Goal: Find specific page/section: Find specific page/section

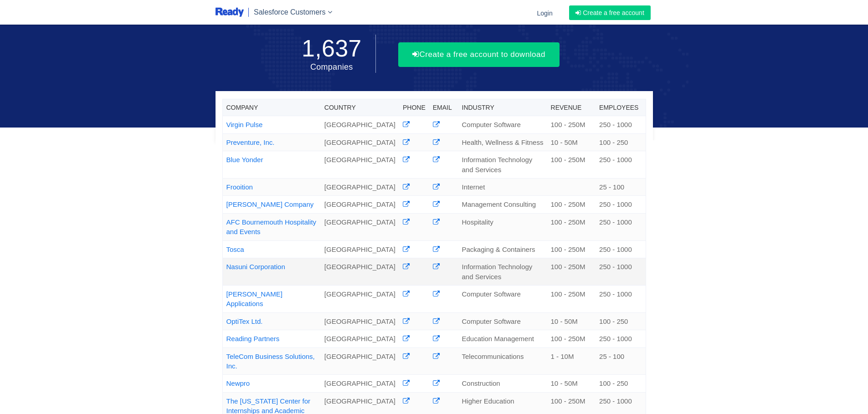
scroll to position [91, 0]
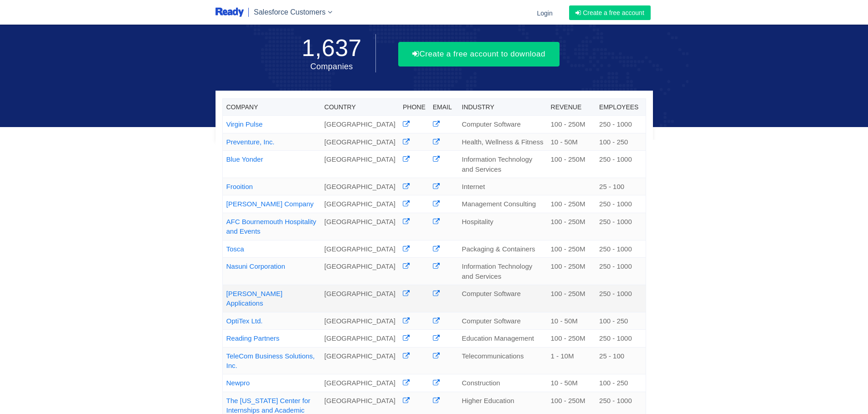
click at [261, 290] on link "Kimble Applications" at bounding box center [254, 298] width 56 height 17
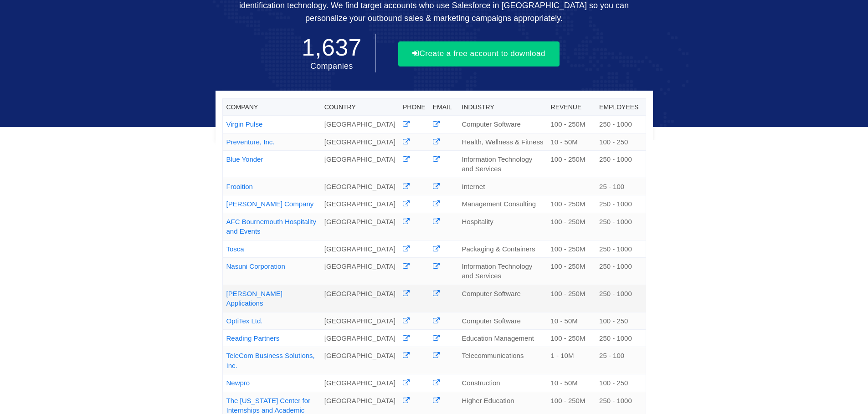
scroll to position [118, 0]
drag, startPoint x: 287, startPoint y: 268, endPoint x: 245, endPoint y: 266, distance: 42.0
click at [245, 285] on td "[PERSON_NAME] Applications" at bounding box center [271, 298] width 98 height 27
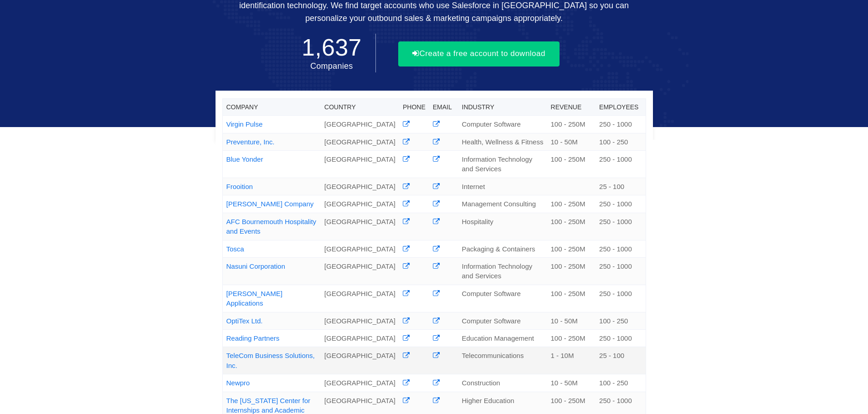
drag, startPoint x: 285, startPoint y: 330, endPoint x: 225, endPoint y: 321, distance: 60.9
click at [225, 347] on td "TeleCom Business Solutions, Inc." at bounding box center [271, 360] width 98 height 27
copy link "TeleCom Business Solutions, Inc."
